Goal: Go to known website: Go to known website

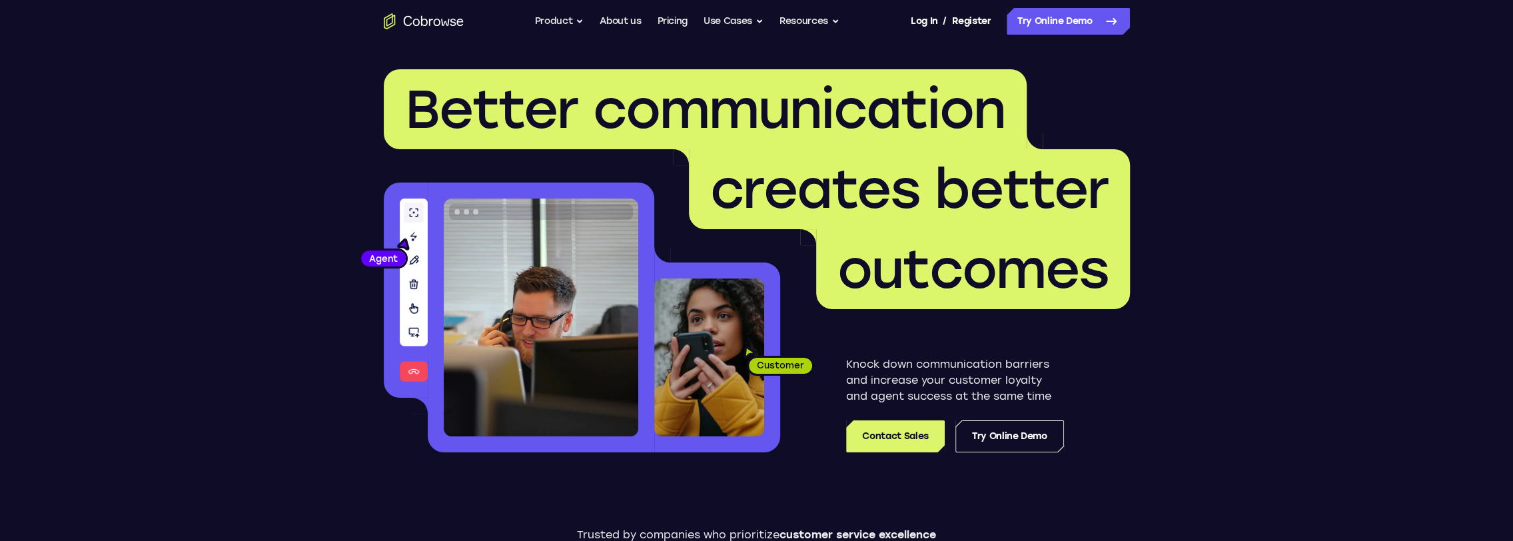
click at [452, 17] on icon "Go to the home page" at bounding box center [424, 21] width 80 height 16
